Goal: Information Seeking & Learning: Learn about a topic

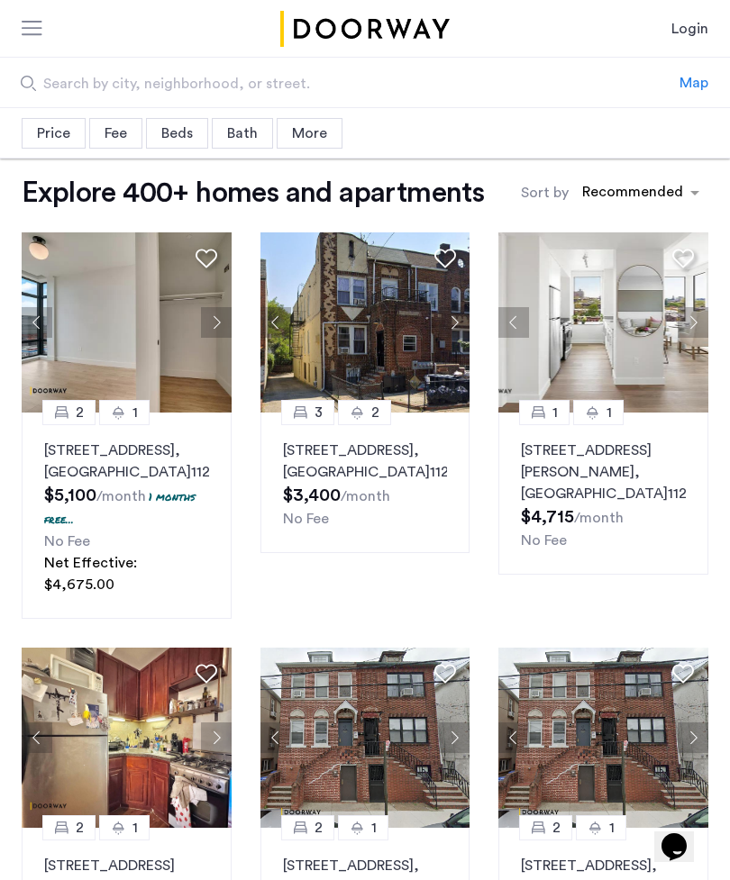
click at [46, 144] on div "Price" at bounding box center [54, 133] width 64 height 31
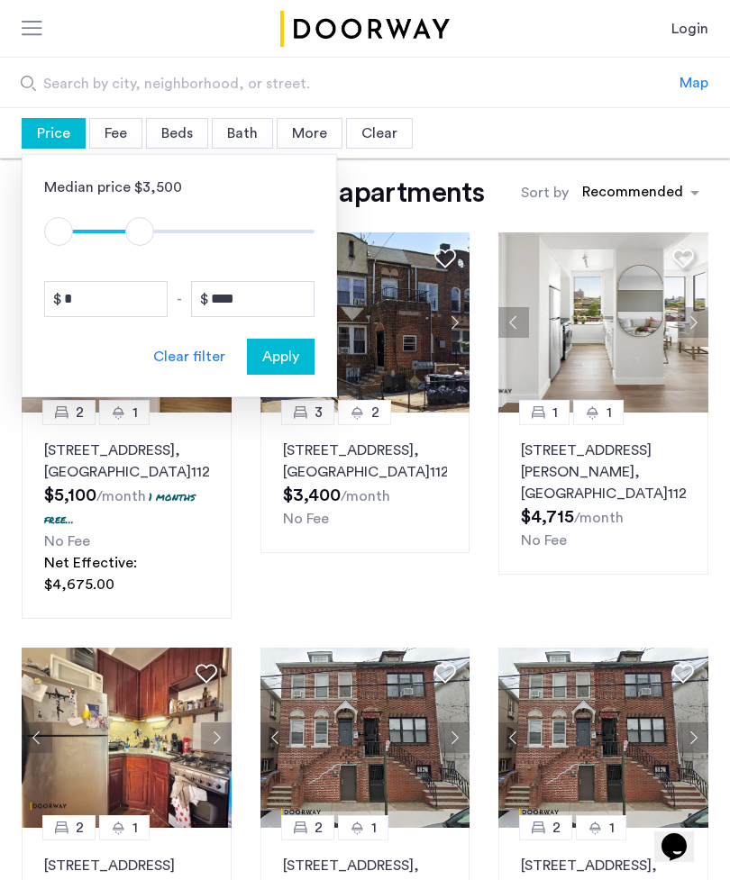
type input "****"
click at [287, 350] on span "Apply" at bounding box center [280, 357] width 37 height 22
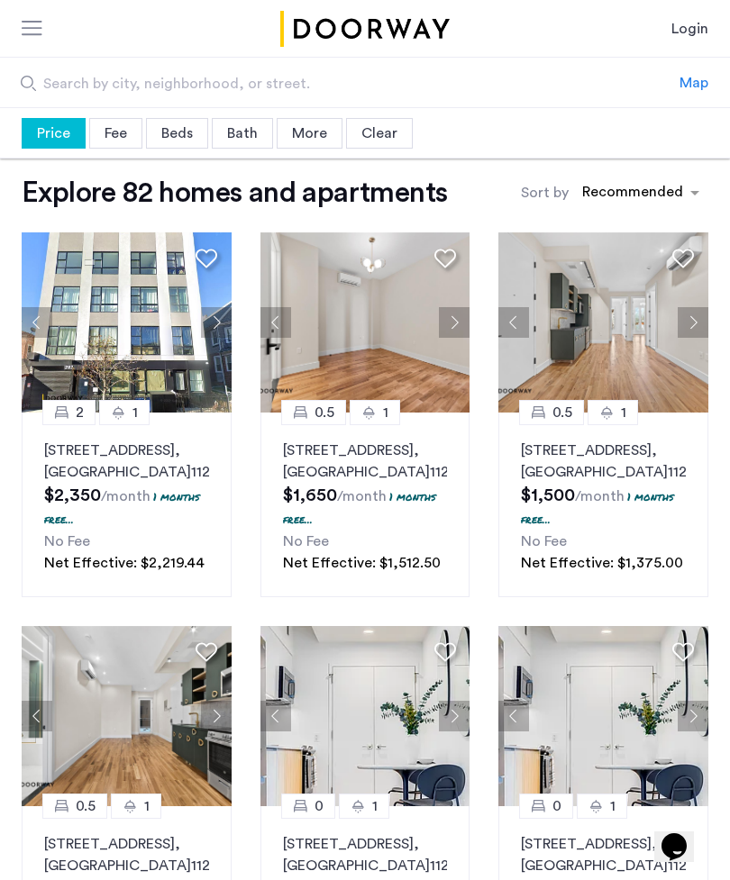
click at [691, 77] on div "Map" at bounding box center [693, 83] width 29 height 22
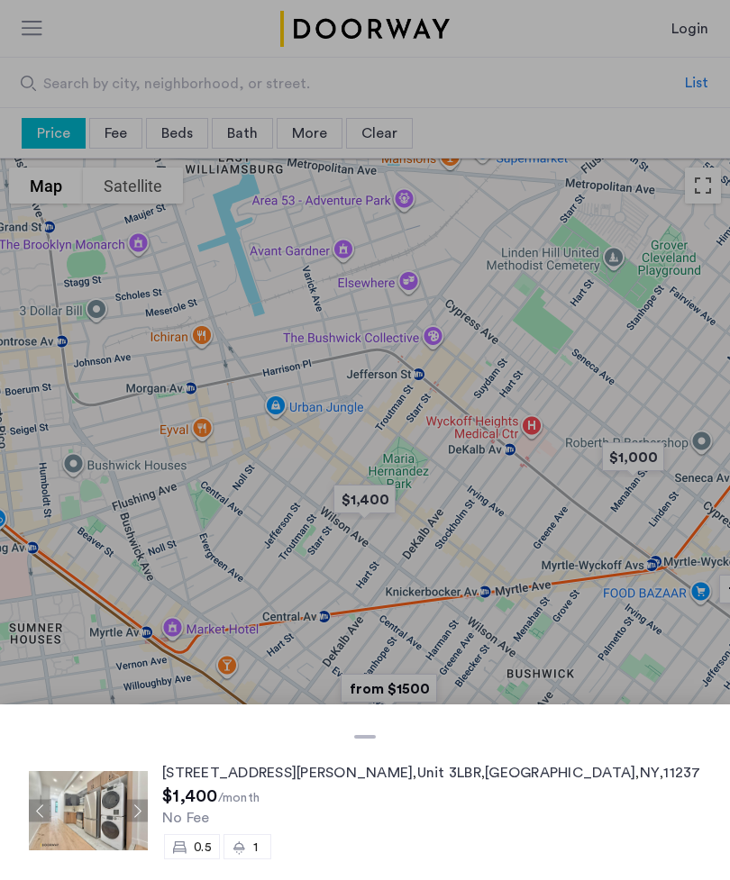
click at [105, 812] on img at bounding box center [88, 810] width 119 height 79
click at [504, 545] on div at bounding box center [365, 440] width 730 height 880
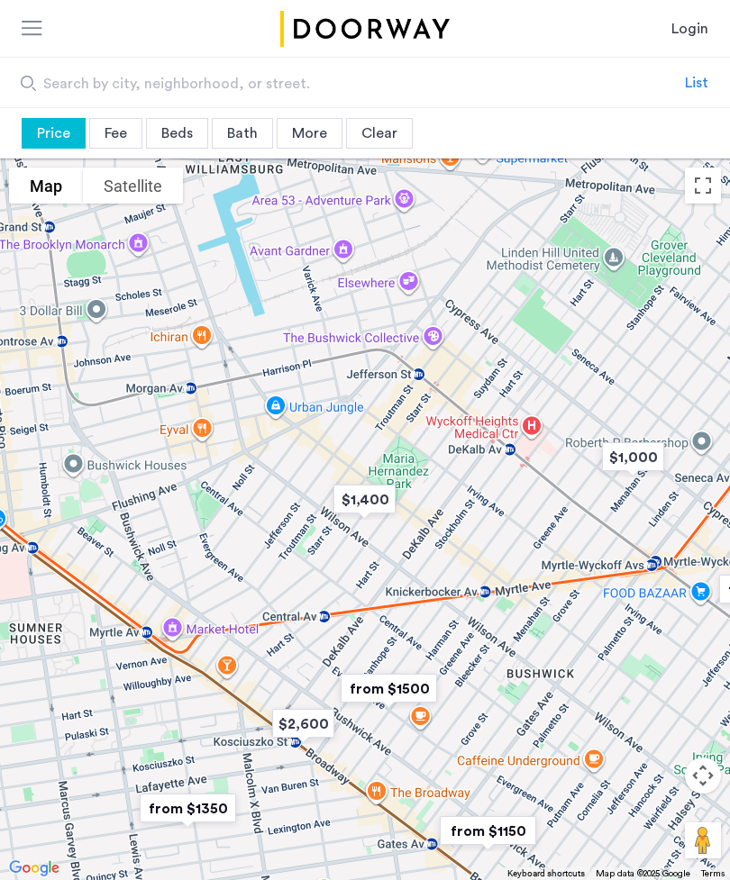
click at [187, 125] on div "Beds" at bounding box center [177, 133] width 62 height 31
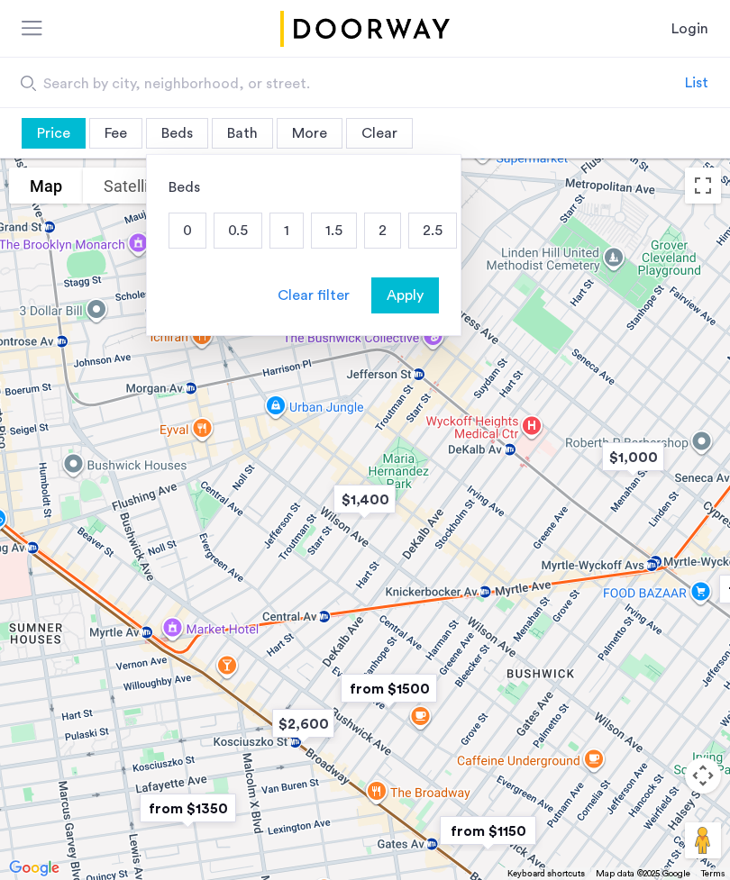
click at [282, 230] on p "1" at bounding box center [286, 231] width 32 height 34
click at [339, 229] on p "1.5" at bounding box center [334, 231] width 44 height 34
click at [381, 234] on p "2" at bounding box center [382, 231] width 35 height 34
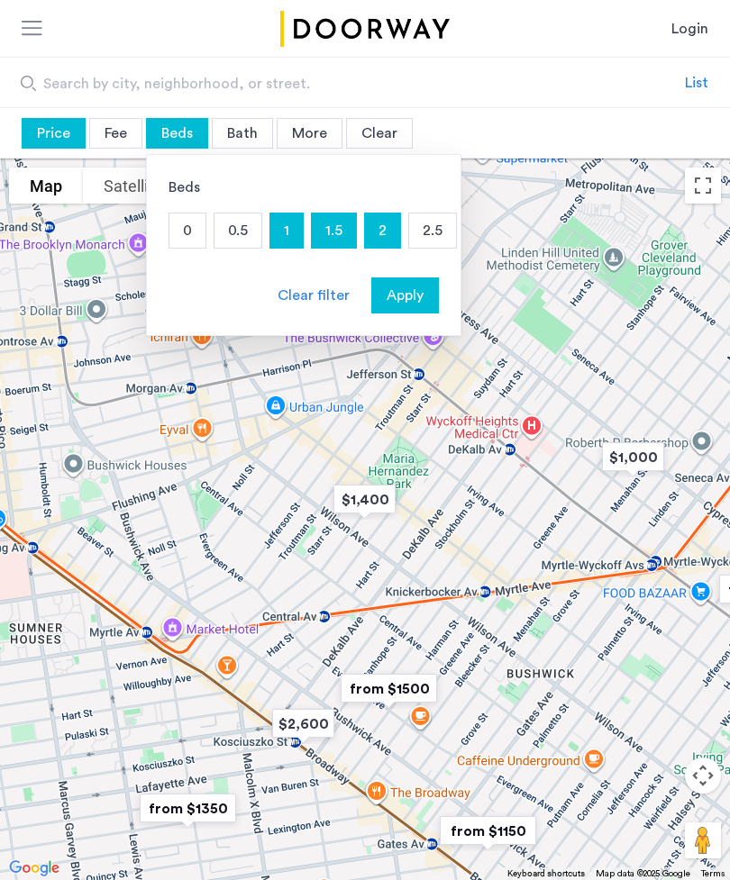
click at [410, 289] on span "Apply" at bounding box center [405, 296] width 37 height 22
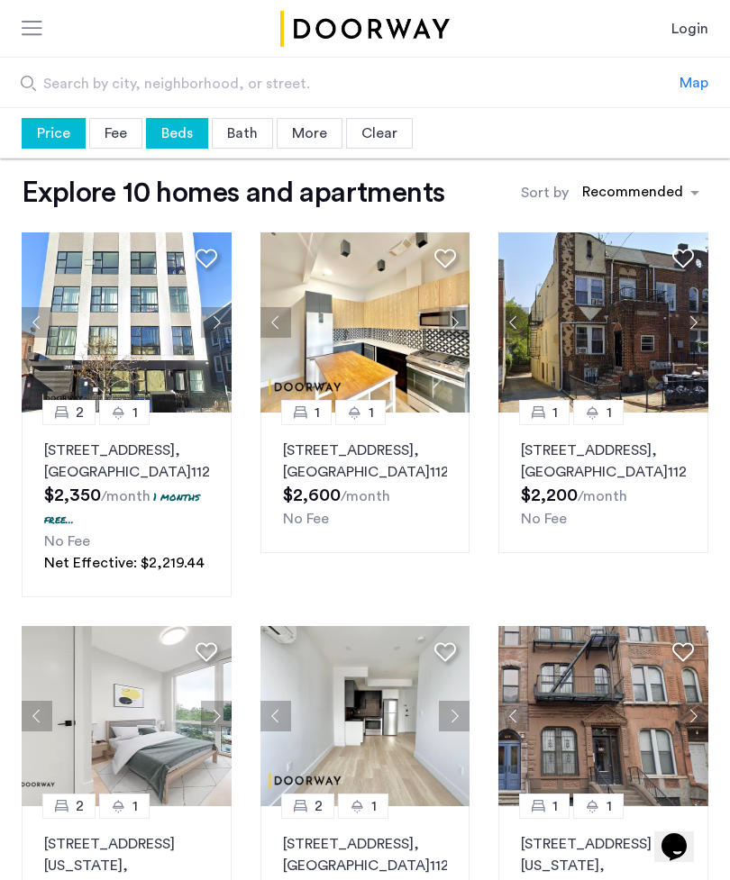
click at [690, 79] on div "Map" at bounding box center [693, 83] width 29 height 22
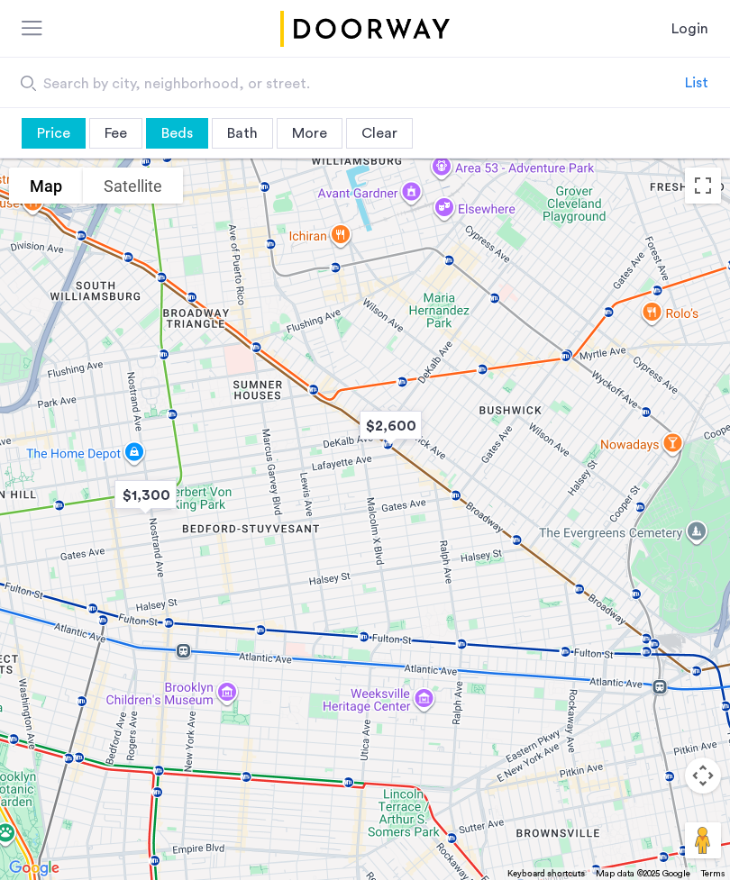
click at [178, 126] on div "Beds" at bounding box center [177, 133] width 62 height 31
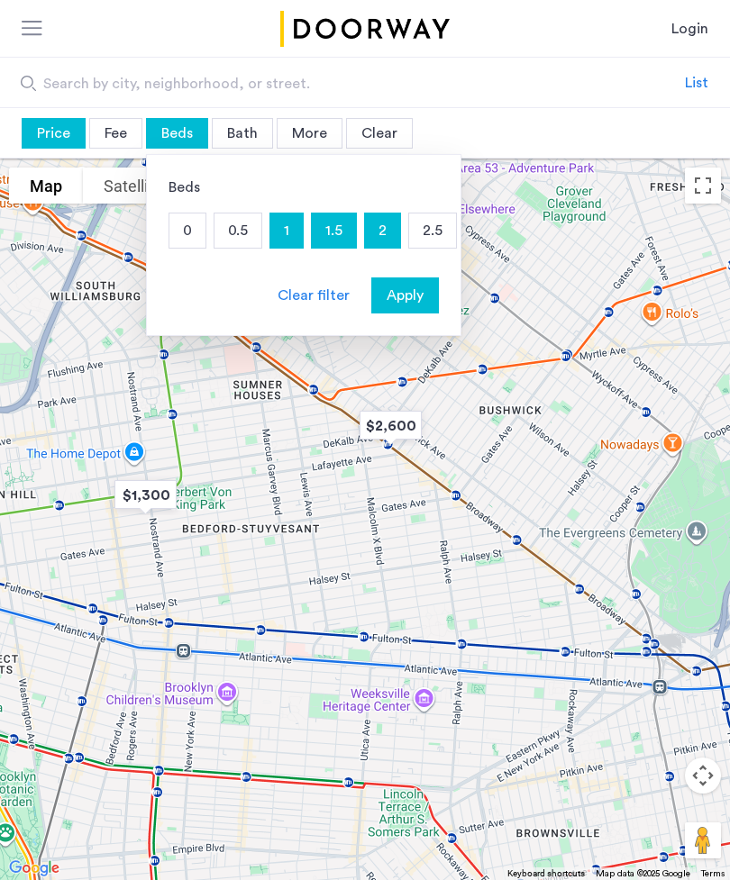
click at [323, 221] on p "1.5" at bounding box center [334, 231] width 44 height 34
click at [374, 227] on p "2" at bounding box center [382, 231] width 35 height 34
click at [303, 229] on div "1" at bounding box center [286, 231] width 34 height 36
click at [291, 224] on p "1" at bounding box center [286, 231] width 32 height 34
click at [296, 225] on p "1" at bounding box center [286, 231] width 32 height 34
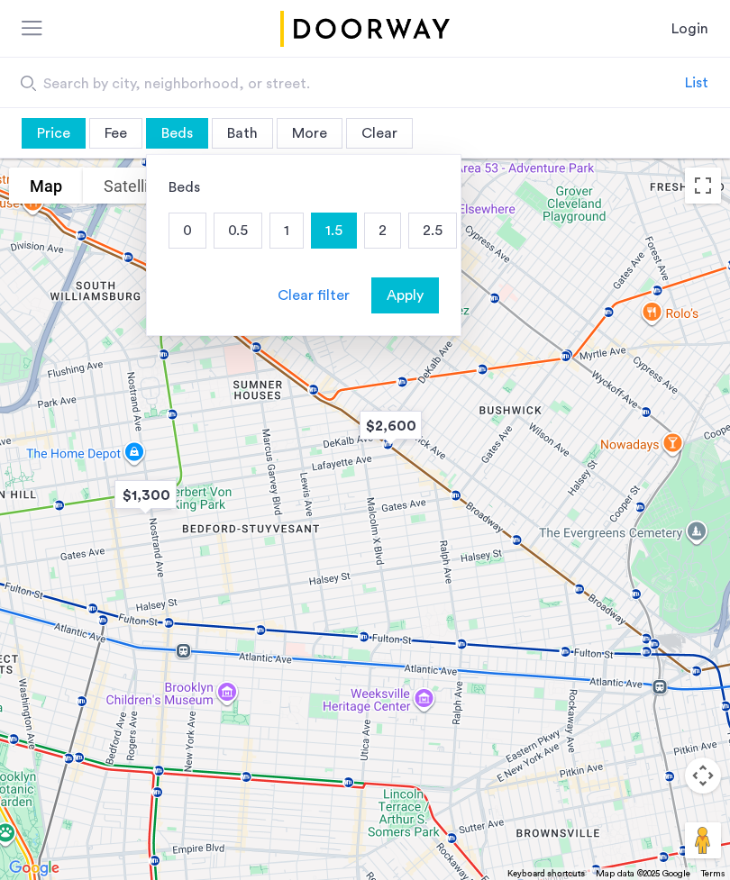
click at [331, 220] on p "1.5" at bounding box center [334, 231] width 44 height 34
click at [281, 225] on p "1" at bounding box center [286, 231] width 32 height 34
click at [423, 279] on button "Apply" at bounding box center [405, 296] width 68 height 36
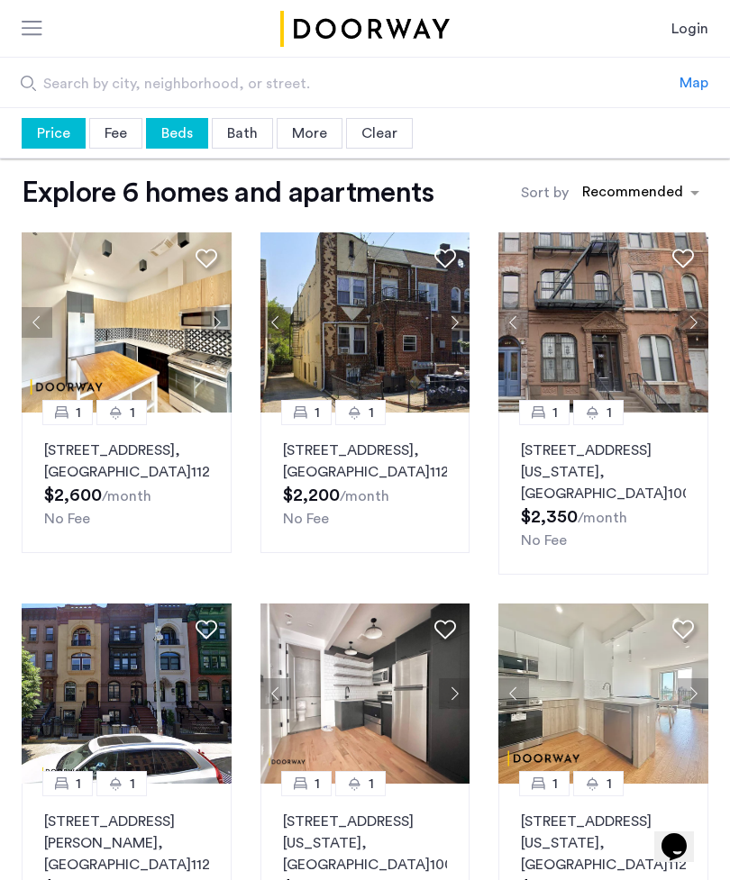
click at [695, 83] on div "Map" at bounding box center [693, 83] width 29 height 22
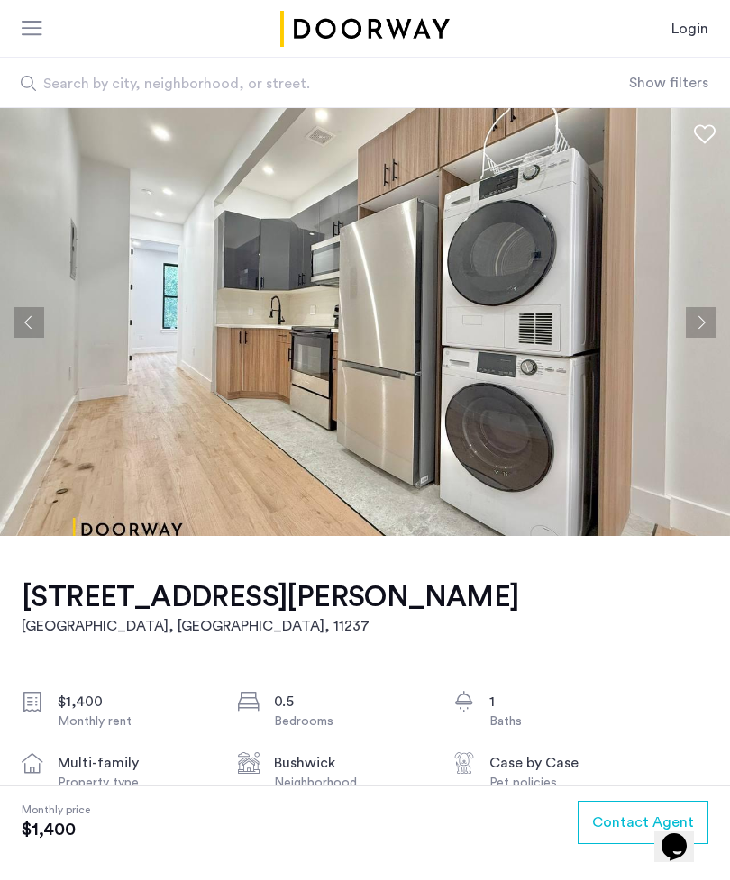
click at [705, 327] on button "Next apartment" at bounding box center [701, 322] width 31 height 31
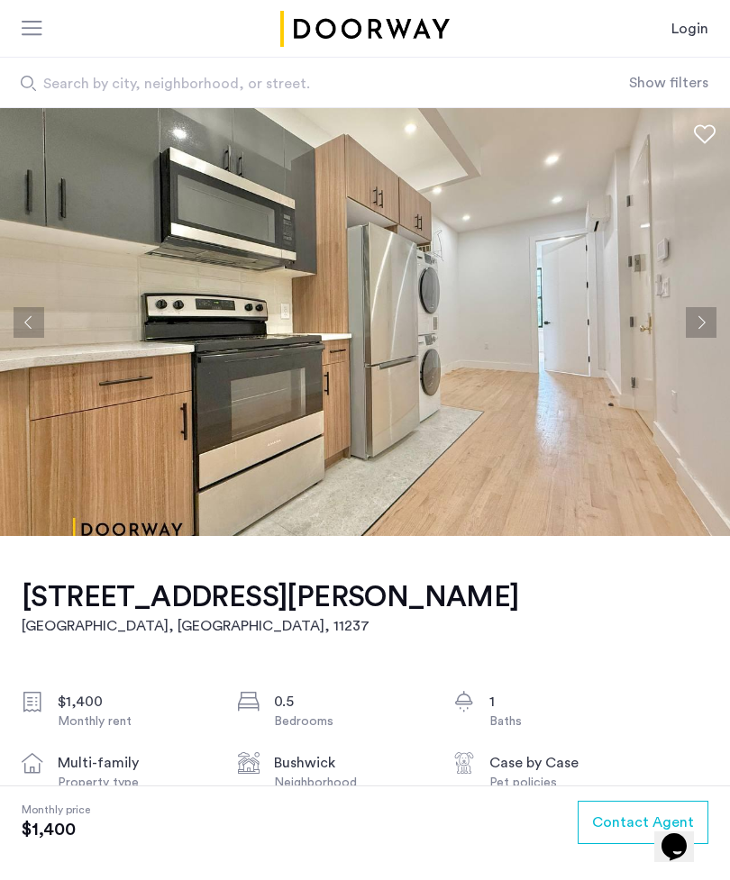
click at [700, 332] on button "Next apartment" at bounding box center [701, 322] width 31 height 31
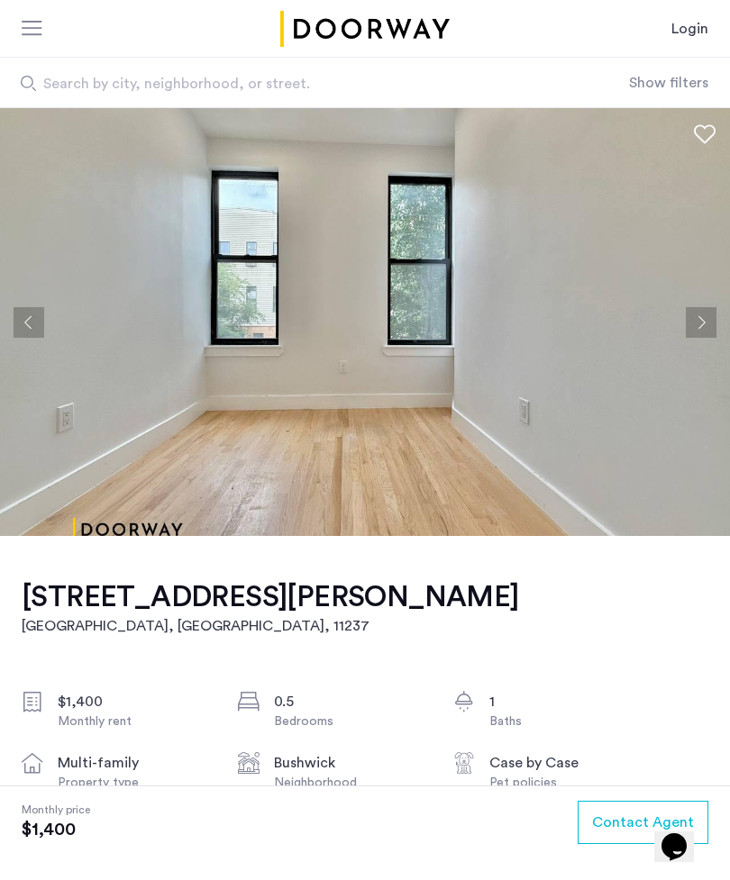
click at [697, 322] on button "Next apartment" at bounding box center [701, 322] width 31 height 31
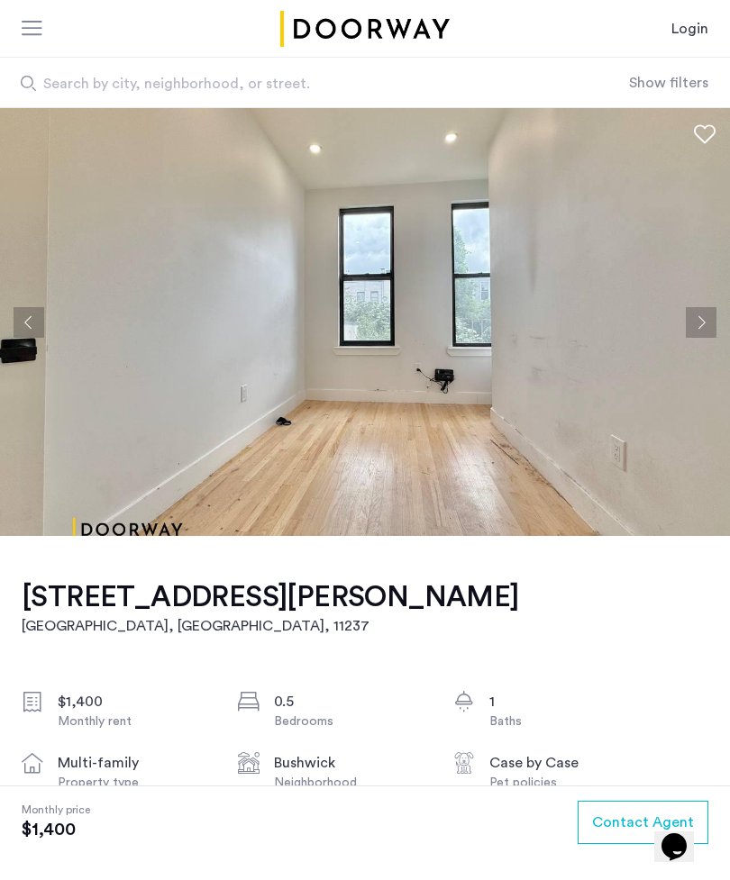
click at [705, 342] on img at bounding box center [365, 322] width 730 height 428
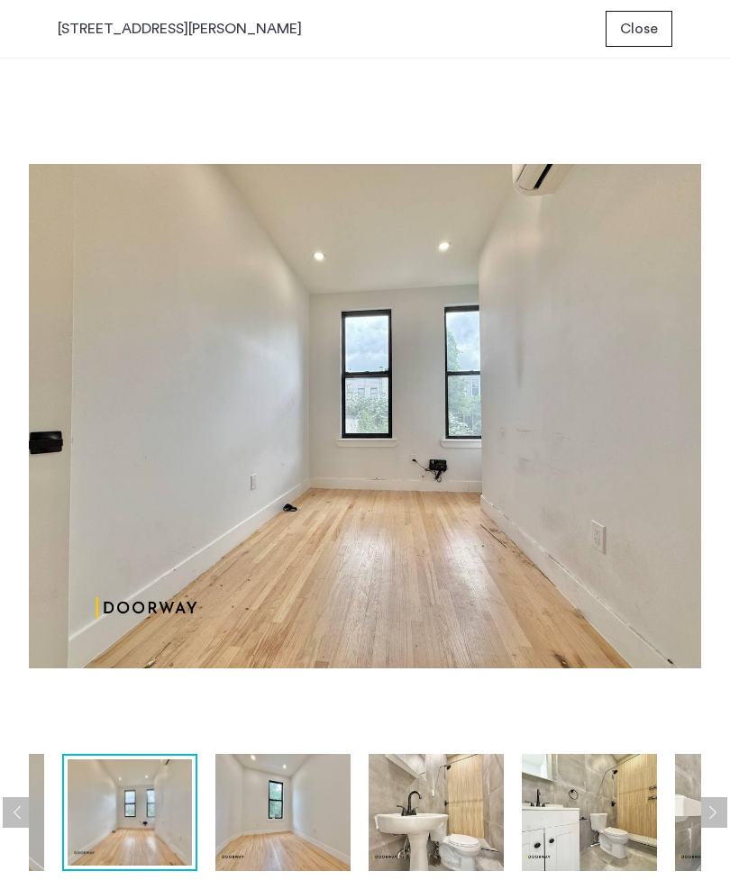
click at [650, 37] on span "Close" at bounding box center [639, 29] width 38 height 22
